Goal: Information Seeking & Learning: Find specific fact

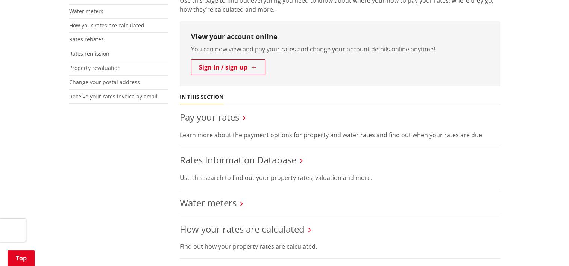
scroll to position [226, 0]
click at [245, 154] on link "Rates Information Database" at bounding box center [238, 160] width 117 height 12
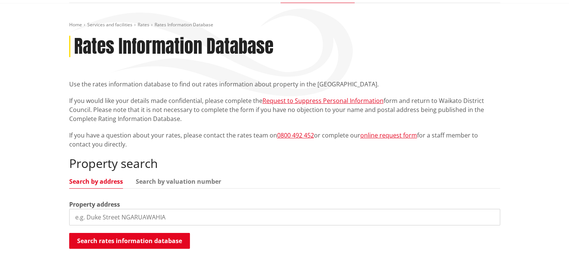
scroll to position [151, 0]
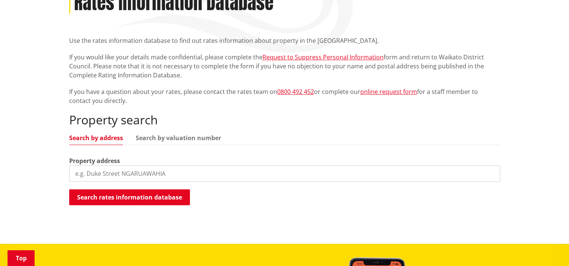
click at [170, 166] on input "search" at bounding box center [284, 174] width 431 height 17
paste input "43 C Rimu Street , Te Kauwhata ,Te Kauwhata ,3710"
drag, startPoint x: 239, startPoint y: 163, endPoint x: 122, endPoint y: 159, distance: 117.9
click at [122, 166] on input "43 C Rimu Street , Te Kauwhata ,Te Kauwhata ,3710" at bounding box center [284, 174] width 431 height 17
click at [84, 166] on input "43 C Rimu Street" at bounding box center [284, 174] width 431 height 17
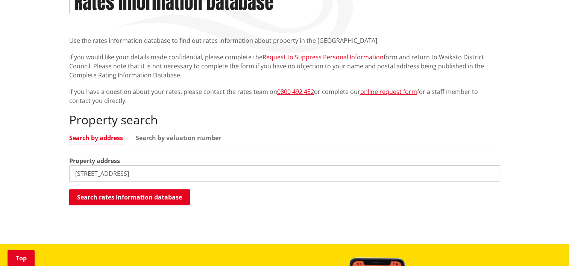
click at [157, 166] on input "43C Rimu Street" at bounding box center [284, 174] width 431 height 17
type input "43C Rimu Street"
click at [147, 190] on button "Search rates information database" at bounding box center [129, 198] width 121 height 16
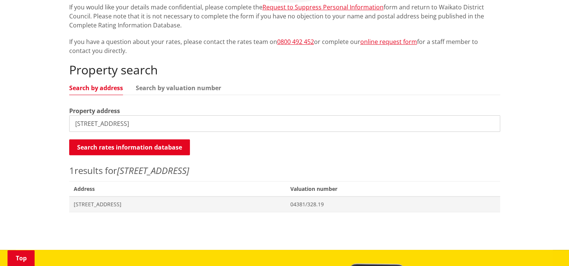
scroll to position [226, 0]
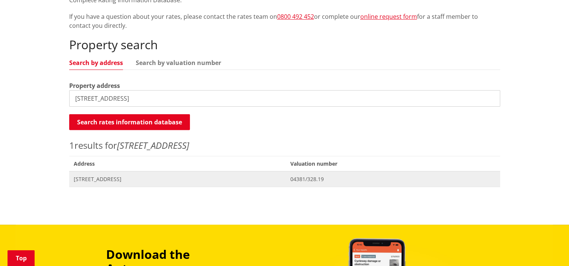
click at [116, 176] on span "[STREET_ADDRESS]" at bounding box center [178, 180] width 208 height 8
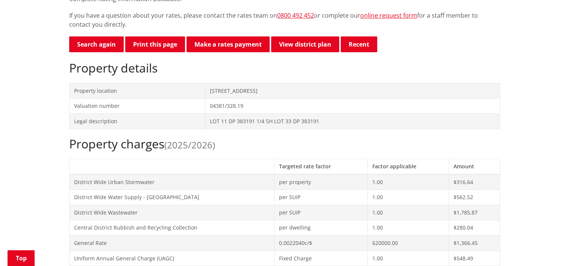
scroll to position [339, 0]
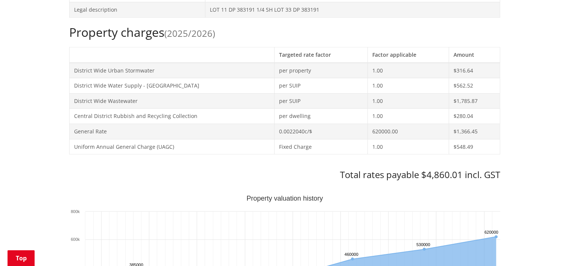
click at [432, 170] on h3 "Total rates payable $4,860.01 incl. GST" at bounding box center [284, 175] width 431 height 11
copy h3 "4,860.01"
